Goal: Information Seeking & Learning: Learn about a topic

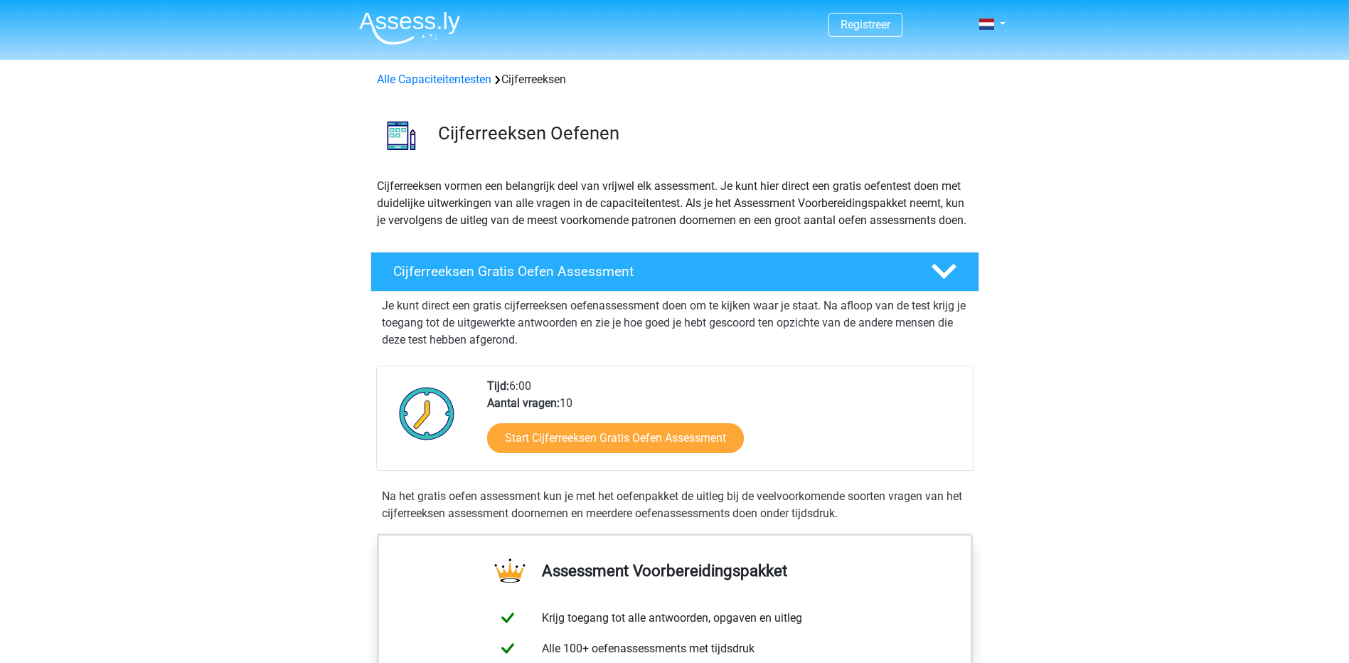
scroll to position [71, 0]
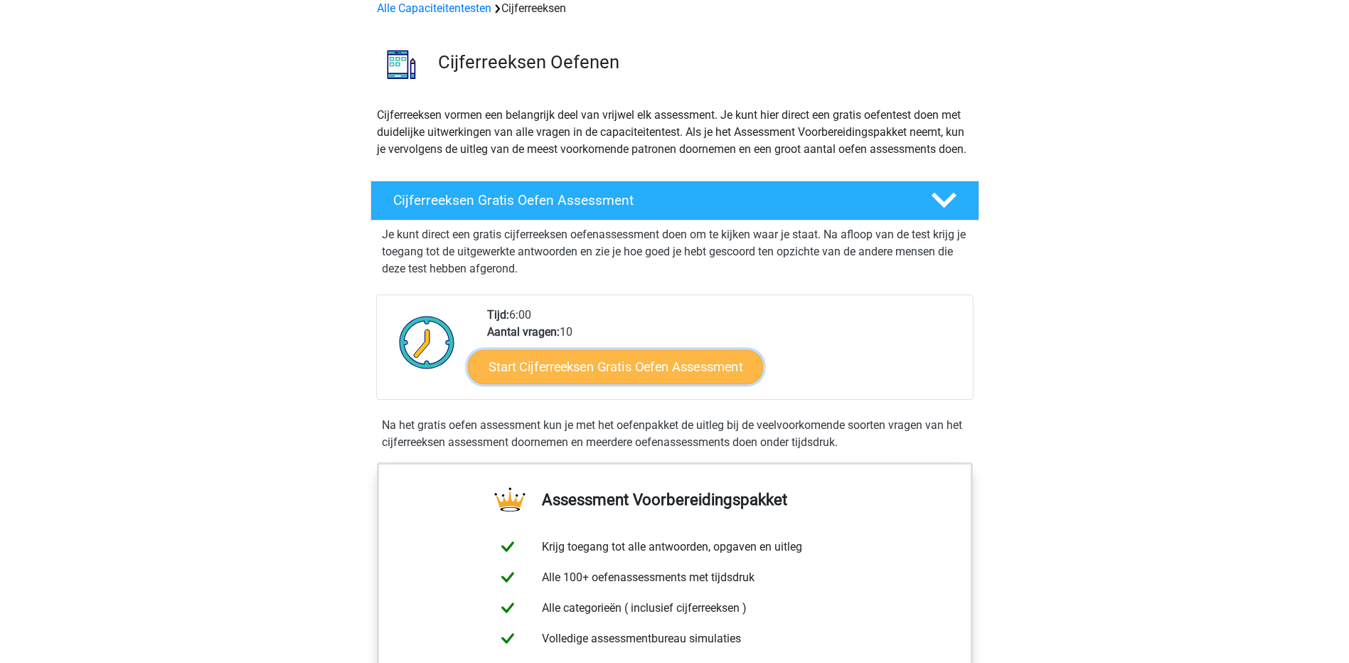
click at [573, 383] on link "Start Cijferreeksen Gratis Oefen Assessment" at bounding box center [615, 366] width 295 height 34
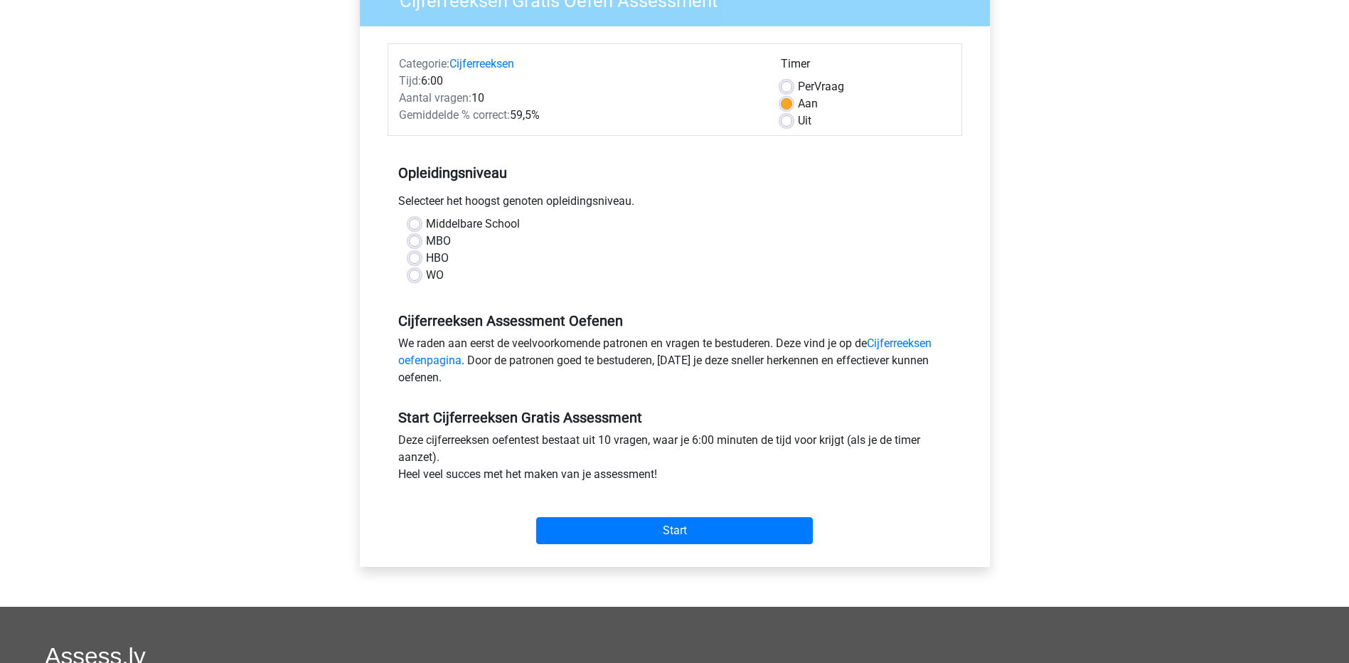
scroll to position [142, 0]
click at [426, 257] on label "HBO" at bounding box center [437, 257] width 23 height 17
click at [415, 257] on input "HBO" at bounding box center [414, 256] width 11 height 14
radio input "true"
click at [676, 528] on input "Start" at bounding box center [674, 529] width 277 height 27
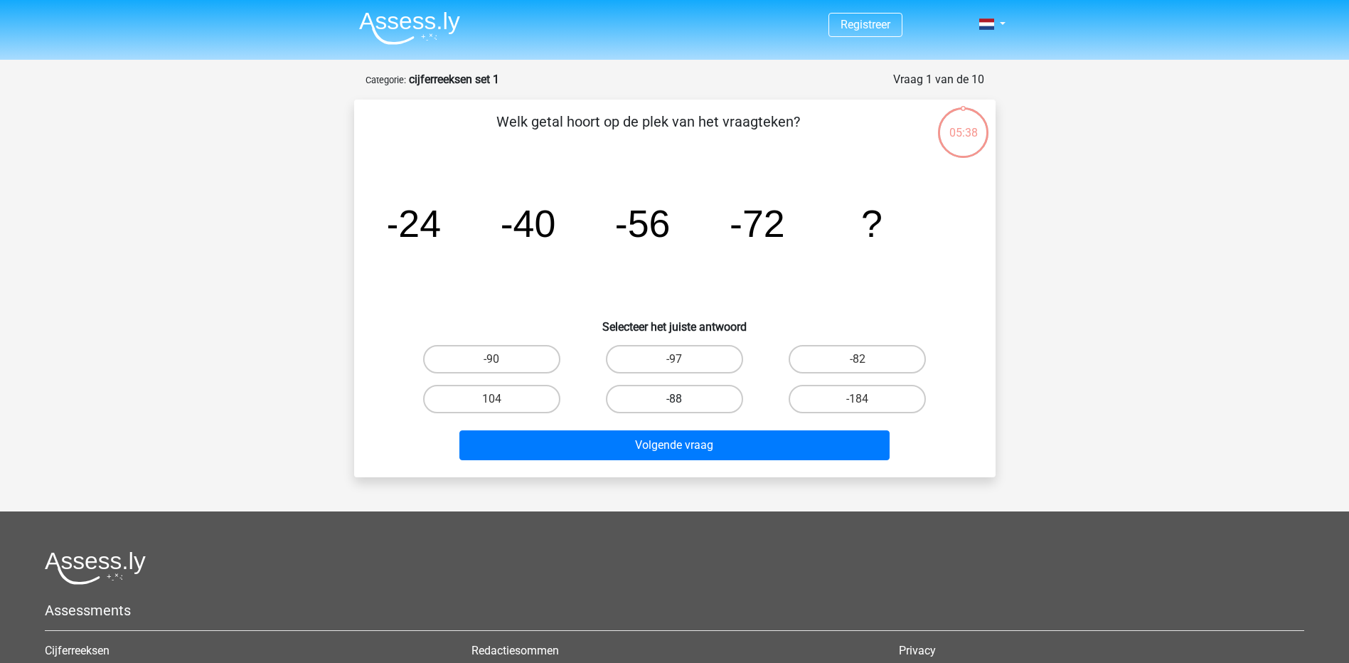
click at [663, 398] on label "-88" at bounding box center [674, 399] width 137 height 28
click at [674, 399] on input "-88" at bounding box center [678, 403] width 9 height 9
radio input "true"
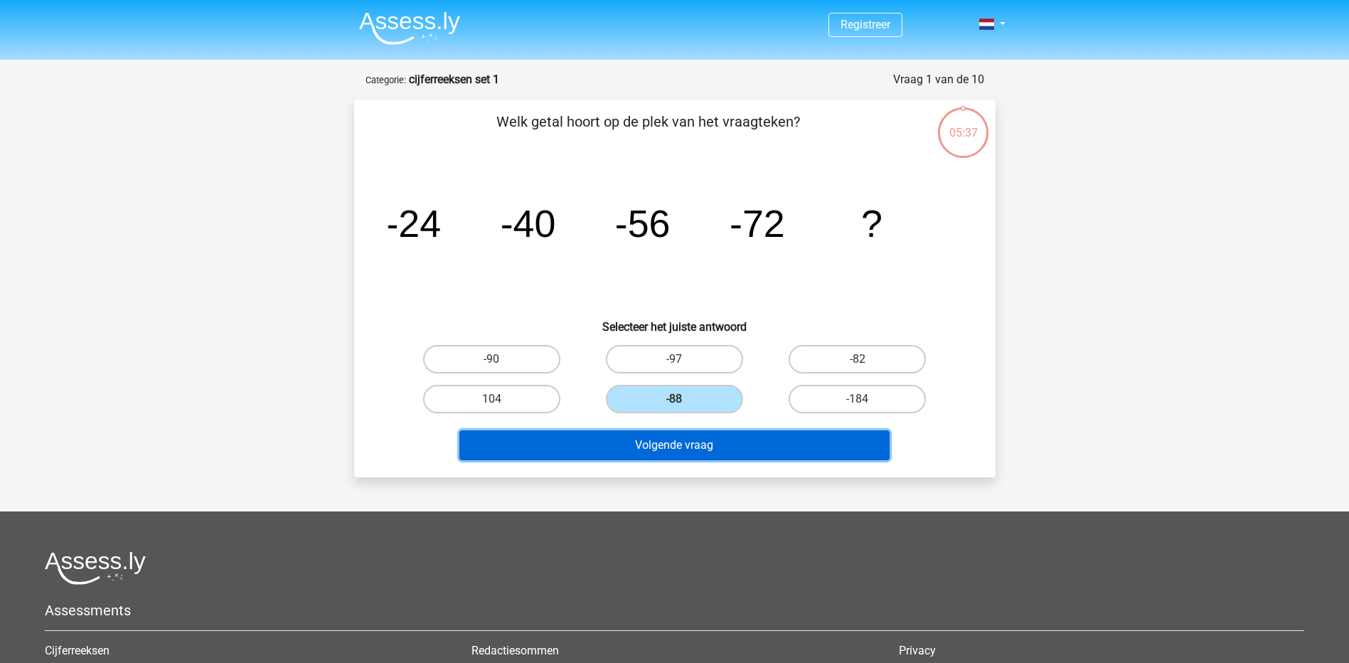
click at [669, 448] on button "Volgende vraag" at bounding box center [674, 445] width 430 height 30
